Goal: Information Seeking & Learning: Learn about a topic

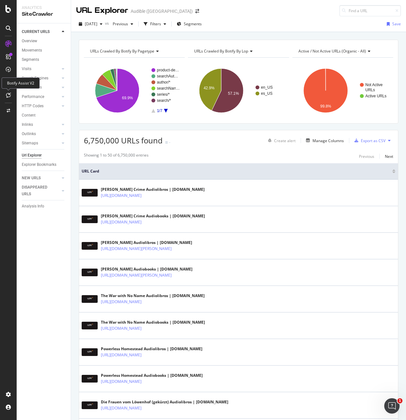
click at [9, 96] on icon at bounding box center [8, 95] width 5 height 5
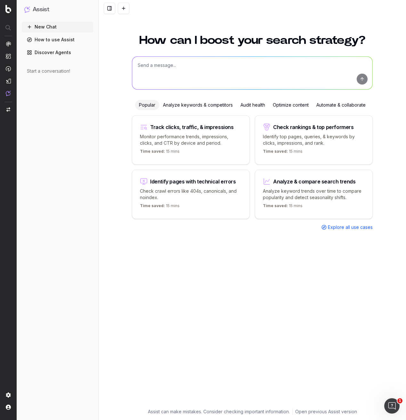
click at [154, 67] on textarea at bounding box center [252, 73] width 240 height 33
type textarea "What are our product detail segments?"
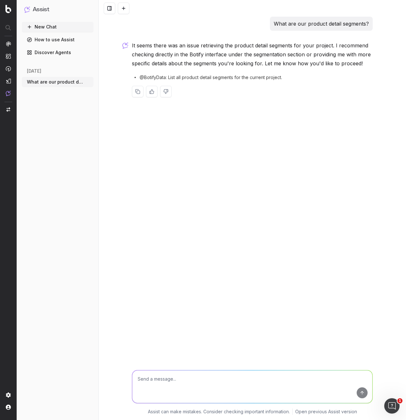
click at [155, 79] on span "@BotifyData: List all product detail segments for the current project." at bounding box center [211, 77] width 142 height 6
copy div "@BotifyData: List all product detail segments for the current project."
click at [175, 386] on textarea at bounding box center [252, 386] width 240 height 33
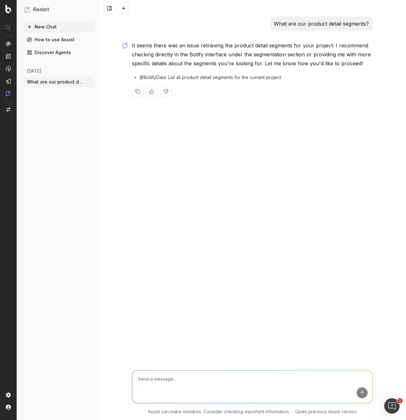
paste textarea "@BotifyData: List all product detail segments for the current project."
type textarea "@BotifyData: List all product detail segments for the current project."
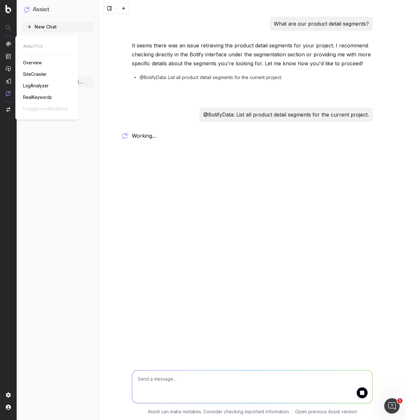
drag, startPoint x: 36, startPoint y: 75, endPoint x: 40, endPoint y: 73, distance: 4.4
click at [36, 75] on span "SiteCrawler" at bounding box center [35, 74] width 24 height 5
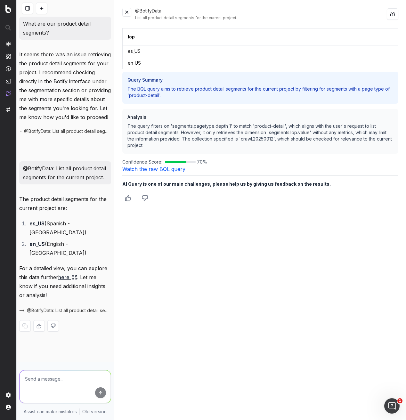
click at [46, 382] on textarea at bounding box center [65, 386] width 91 height 33
paste textarea "pagetype = product-detail/canonical"
type textarea "We need a breakdown of internal links by page type pointing to pagetype = produ…"
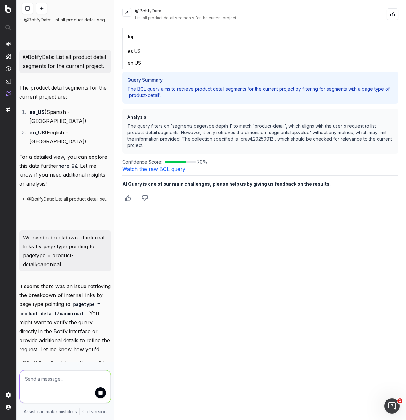
scroll to position [133, 0]
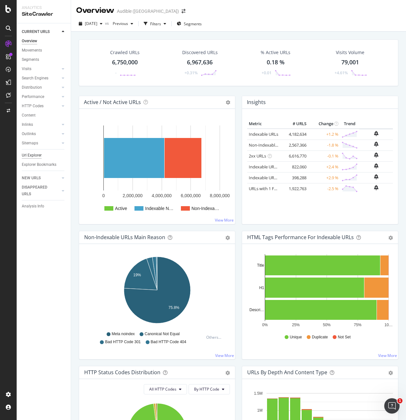
click at [34, 156] on div "Url Explorer" at bounding box center [32, 155] width 20 height 7
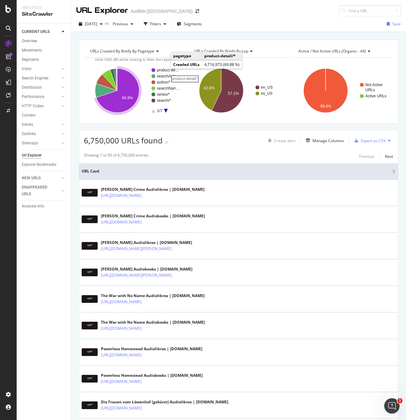
click at [165, 69] on rect "A chart." at bounding box center [168, 70] width 23 height 4
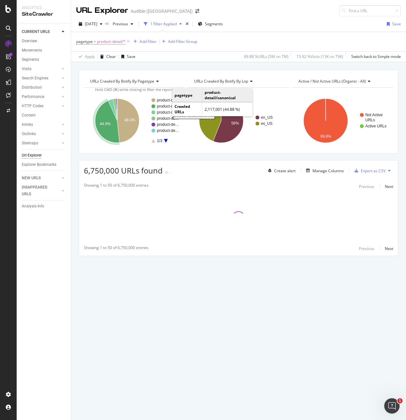
click at [166, 105] on rect "A chart." at bounding box center [168, 106] width 23 height 4
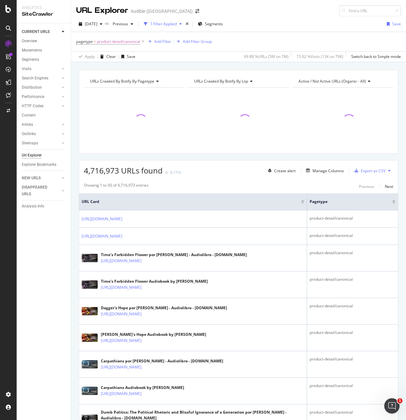
click at [326, 82] on span "Active / Not Active URLs (organic - all)" at bounding box center [332, 80] width 68 height 5
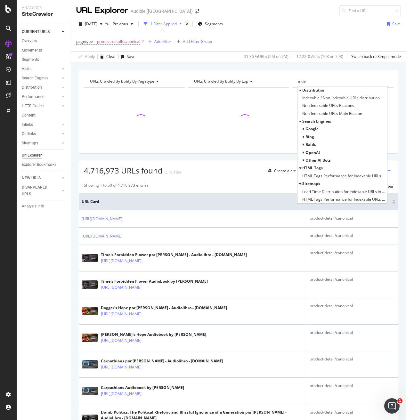
type input "index"
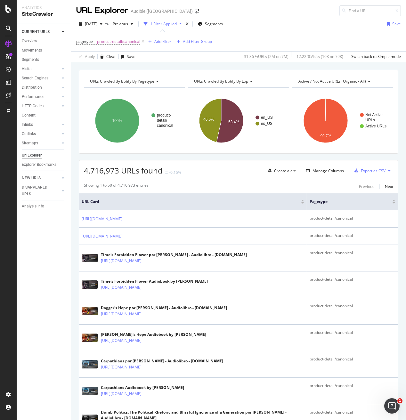
click at [333, 81] on span "Active / Not Active URLs (organic - all)" at bounding box center [332, 80] width 68 height 5
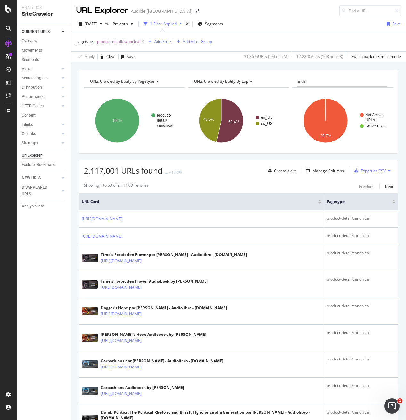
type input "index"
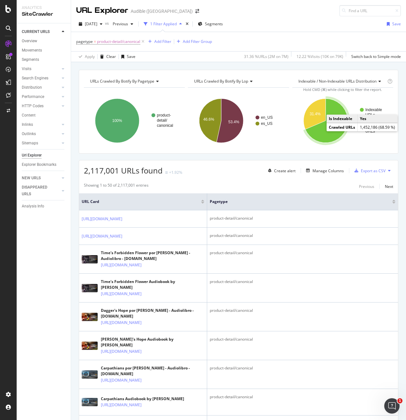
click at [368, 110] on text "Indexable" at bounding box center [373, 110] width 17 height 4
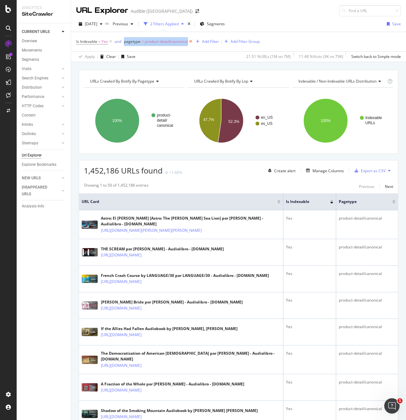
copy div "pagetype = product-detail/canonical"
drag, startPoint x: 126, startPoint y: 42, endPoint x: 188, endPoint y: 44, distance: 62.5
click at [189, 42] on span "Is Indexable = Yes and pagetype = product-detail/canonical" at bounding box center [134, 41] width 117 height 5
click at [31, 124] on div "Inlinks" at bounding box center [27, 124] width 11 height 7
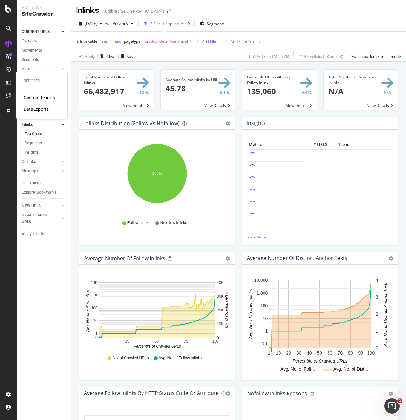
click at [36, 98] on div "CustomReports" at bounding box center [39, 97] width 31 height 6
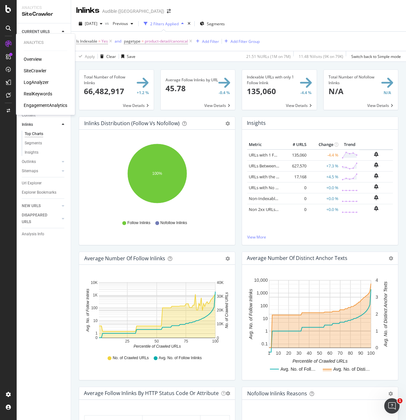
click at [33, 70] on div "SiteCrawler" at bounding box center [35, 71] width 23 height 6
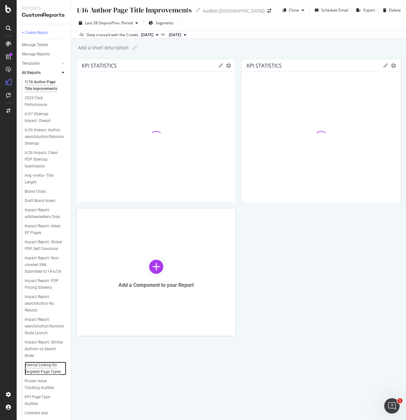
click at [45, 362] on div "Internal Linking for Targeted Page Types" at bounding box center [44, 368] width 38 height 13
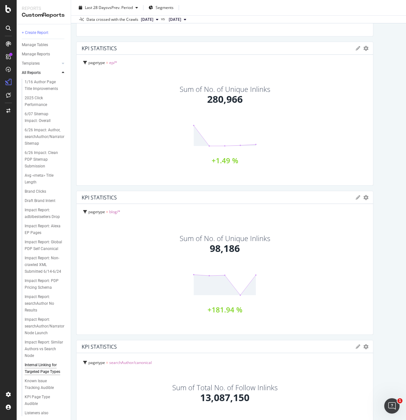
scroll to position [660, 0]
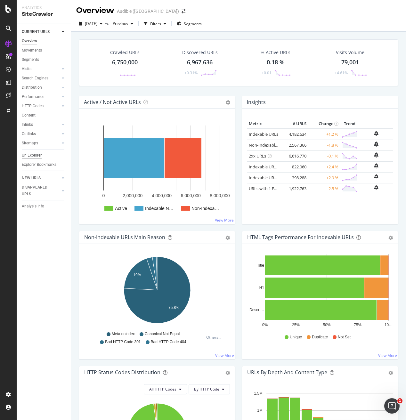
click at [35, 155] on div "Url Explorer" at bounding box center [32, 155] width 20 height 7
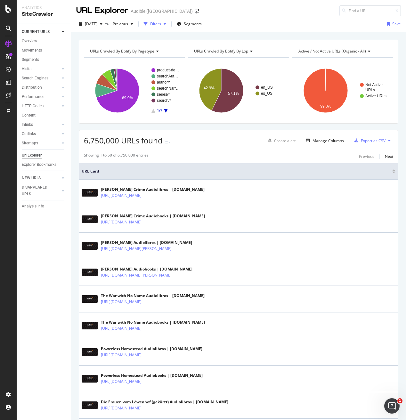
click at [161, 23] on div "Filters" at bounding box center [155, 23] width 11 height 5
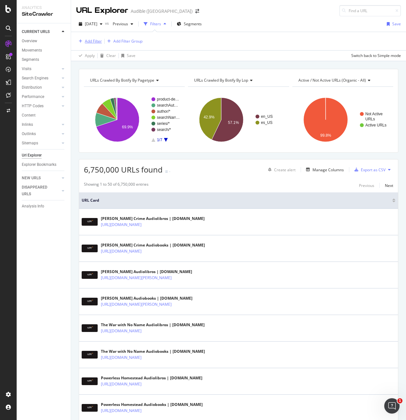
click at [91, 43] on div "Add Filter" at bounding box center [93, 40] width 17 height 5
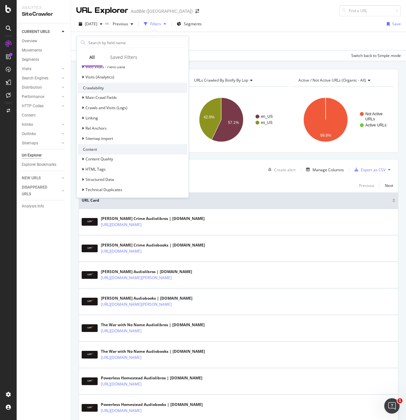
scroll to position [217, 0]
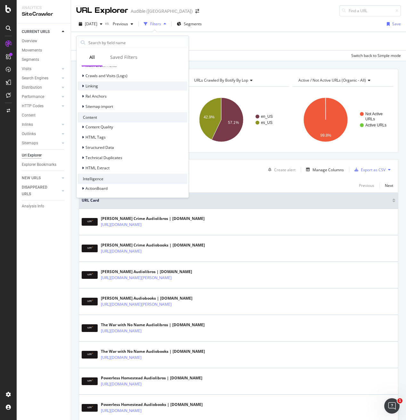
click at [90, 85] on span "Linking" at bounding box center [91, 85] width 12 height 5
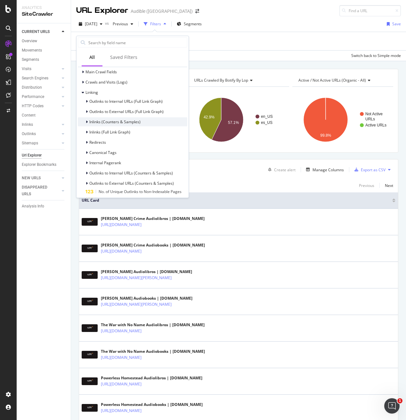
scroll to position [205, 0]
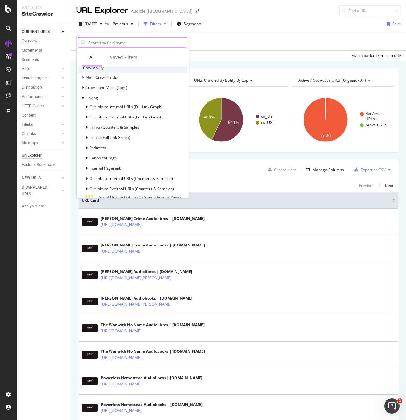
click at [94, 43] on input "text" at bounding box center [137, 43] width 99 height 10
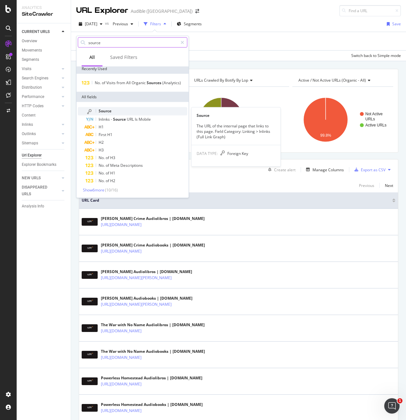
type input "source"
click at [104, 110] on span "Source" at bounding box center [105, 110] width 13 height 5
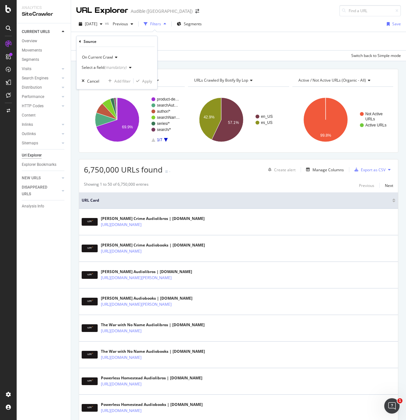
click at [96, 69] on div "Select a field (mandatory)" at bounding box center [104, 68] width 45 height 4
click at [80, 42] on icon at bounding box center [80, 41] width 2 height 4
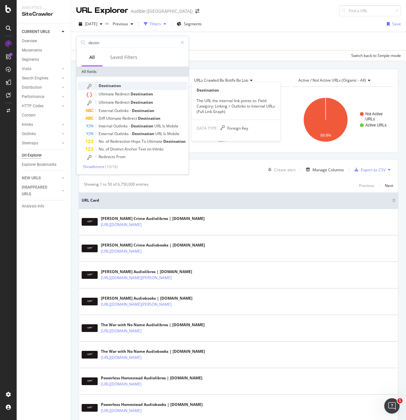
type input "destin"
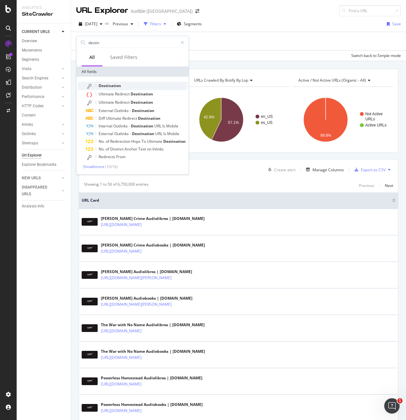
click at [112, 87] on span "Destination" at bounding box center [110, 85] width 22 height 5
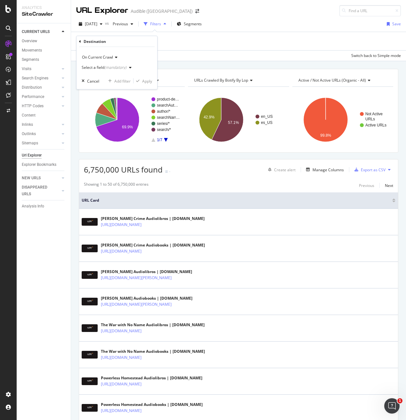
click at [98, 69] on div "Select a field (mandatory)" at bounding box center [104, 68] width 45 height 4
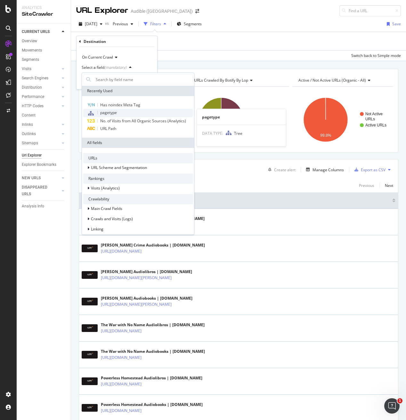
click at [107, 110] on span "pagetype" at bounding box center [108, 112] width 17 height 5
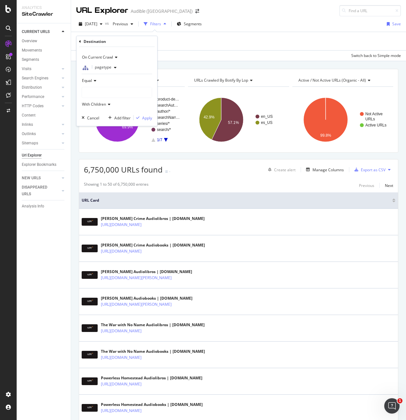
click at [102, 89] on div at bounding box center [117, 92] width 70 height 10
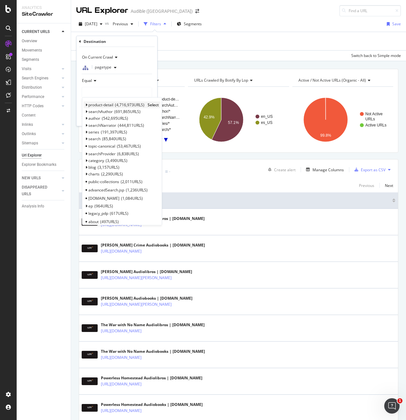
click at [100, 105] on span "product-detail" at bounding box center [100, 104] width 25 height 5
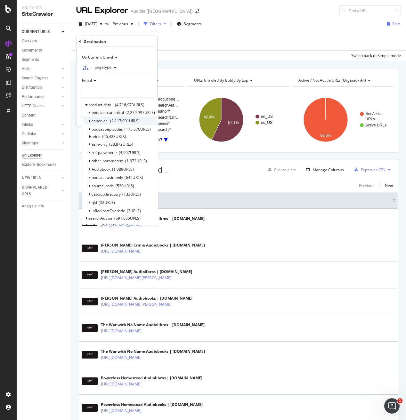
click at [101, 121] on span "canonical" at bounding box center [100, 120] width 17 height 5
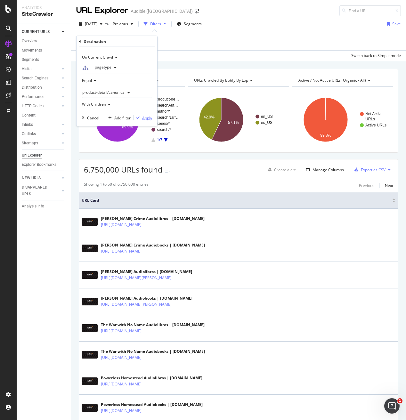
click at [146, 118] on div "Apply" at bounding box center [147, 117] width 10 height 5
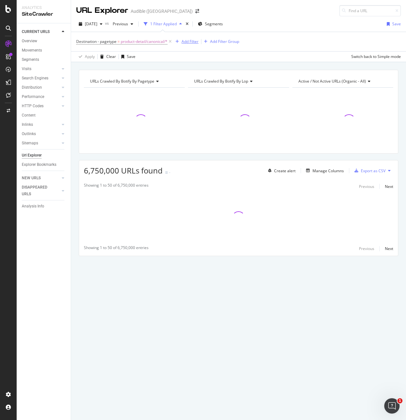
click at [185, 40] on div "Add Filter" at bounding box center [190, 41] width 17 height 5
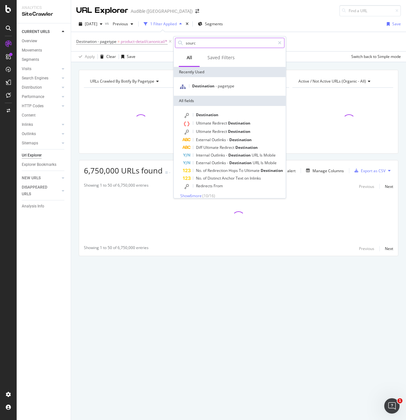
type input "source"
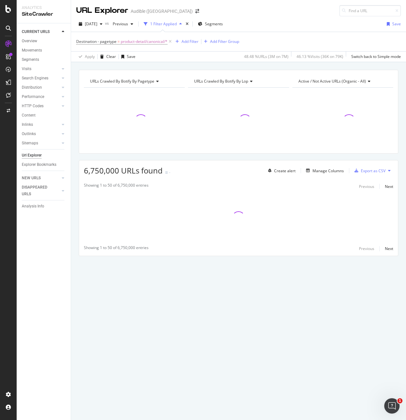
click at [315, 45] on div "Destination - pagetype = product-detail/canonical/* Add Filter Add Filter Group" at bounding box center [238, 41] width 325 height 19
click at [318, 83] on span "Active / Not Active URLs (organic - all)" at bounding box center [332, 80] width 68 height 5
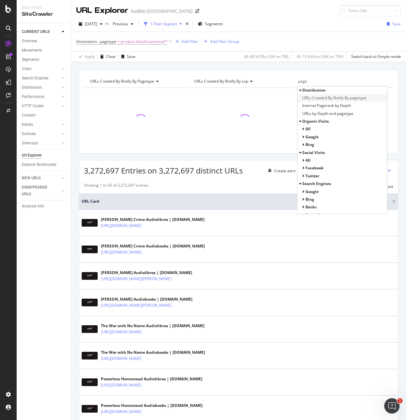
type input "page"
click at [314, 99] on span "URLs Crawled By Botify By pagetype" at bounding box center [334, 98] width 64 height 6
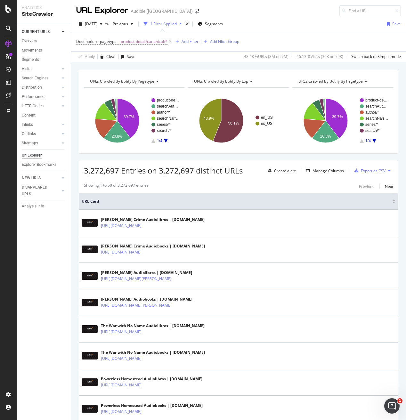
click at [165, 140] on icon "A chart." at bounding box center [166, 141] width 4 height 4
click at [154, 141] on icon "A chart." at bounding box center [153, 141] width 4 height 4
click at [165, 140] on icon "A chart." at bounding box center [166, 141] width 4 height 4
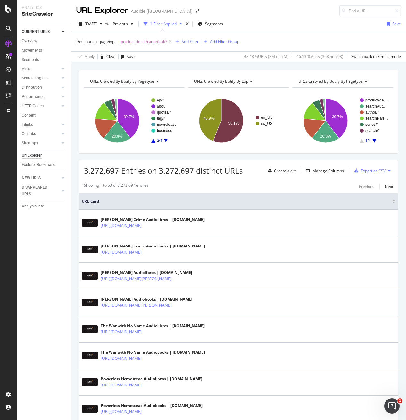
click at [165, 140] on icon "A chart." at bounding box center [166, 141] width 4 height 4
click at [152, 142] on icon "A chart." at bounding box center [153, 141] width 4 height 4
click at [153, 142] on icon "A chart." at bounding box center [153, 141] width 4 height 4
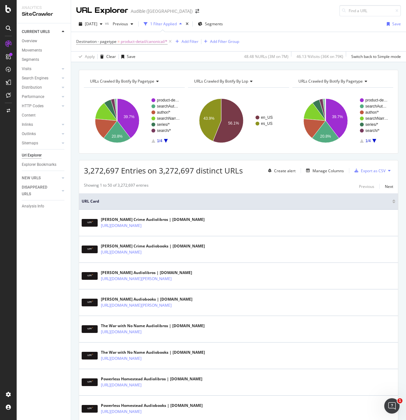
click at [91, 110] on rect "A chart." at bounding box center [134, 121] width 101 height 56
click at [165, 141] on rect "A chart." at bounding box center [165, 120] width 28 height 45
click at [166, 140] on icon "A chart." at bounding box center [166, 141] width 4 height 4
click at [154, 142] on icon "A chart." at bounding box center [153, 141] width 4 height 4
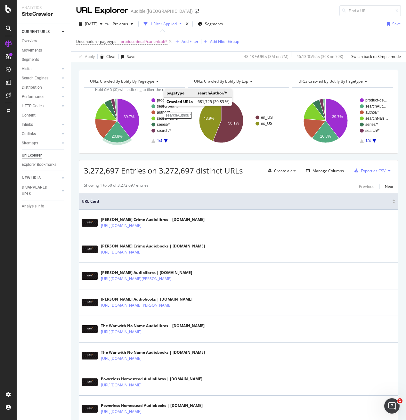
click at [158, 106] on rect "A chart." at bounding box center [168, 106] width 23 height 4
click at [164, 112] on text "author/*" at bounding box center [163, 112] width 13 height 4
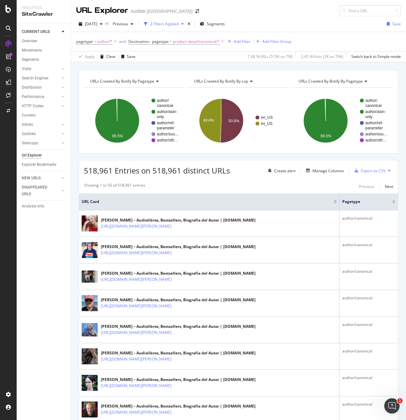
click at [163, 148] on rect "A chart." at bounding box center [134, 121] width 101 height 56
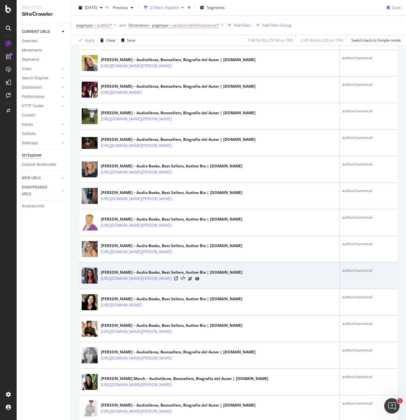
scroll to position [480, 0]
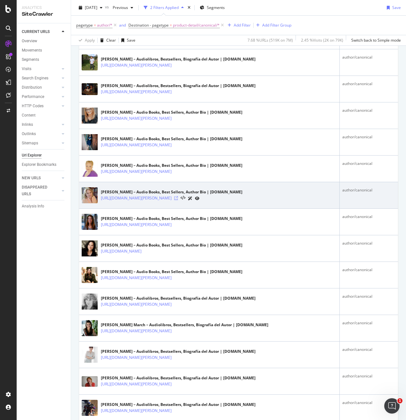
click at [178, 199] on icon at bounding box center [176, 198] width 4 height 4
